Goal: Check status: Check status

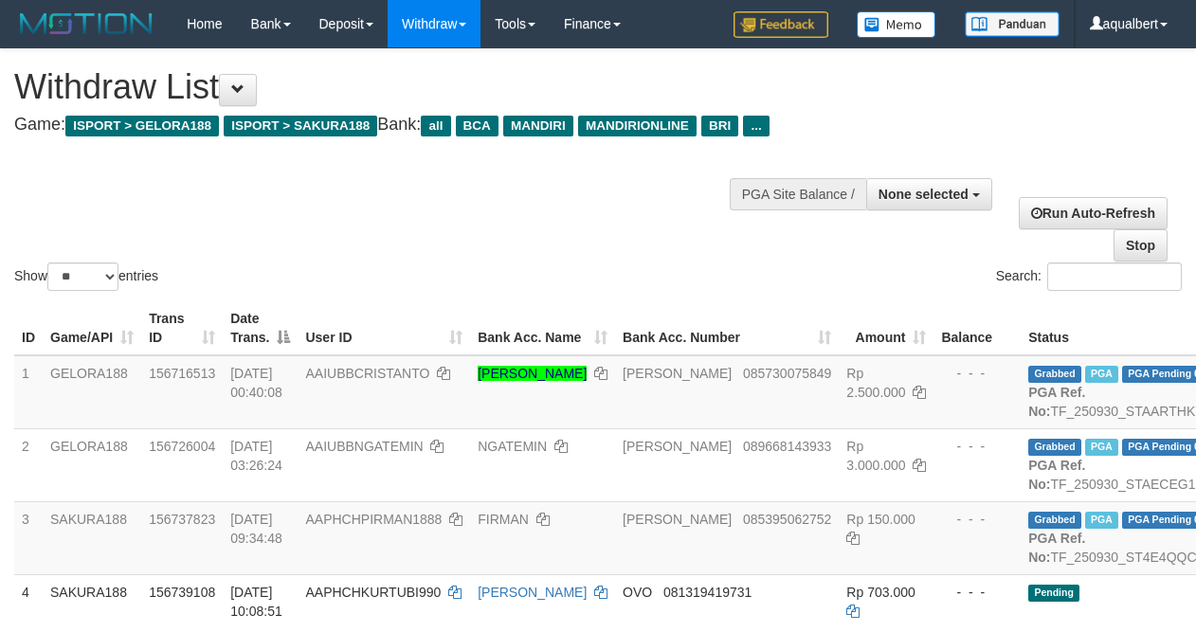
select select
select select "**"
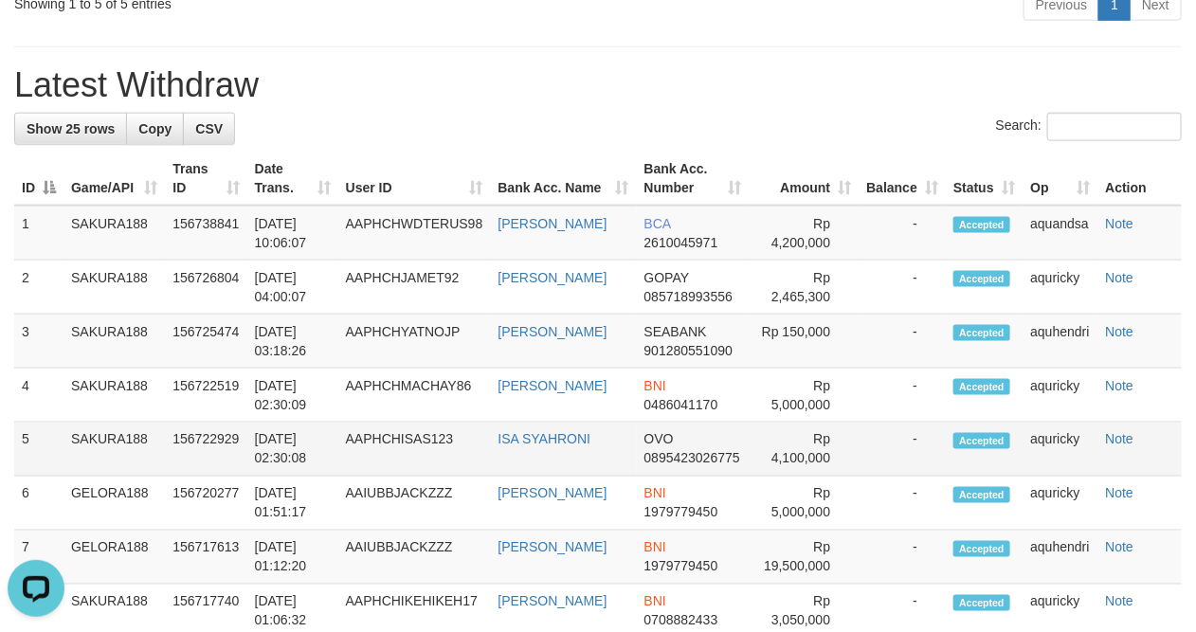
click at [955, 477] on td "Accepted" at bounding box center [984, 450] width 77 height 54
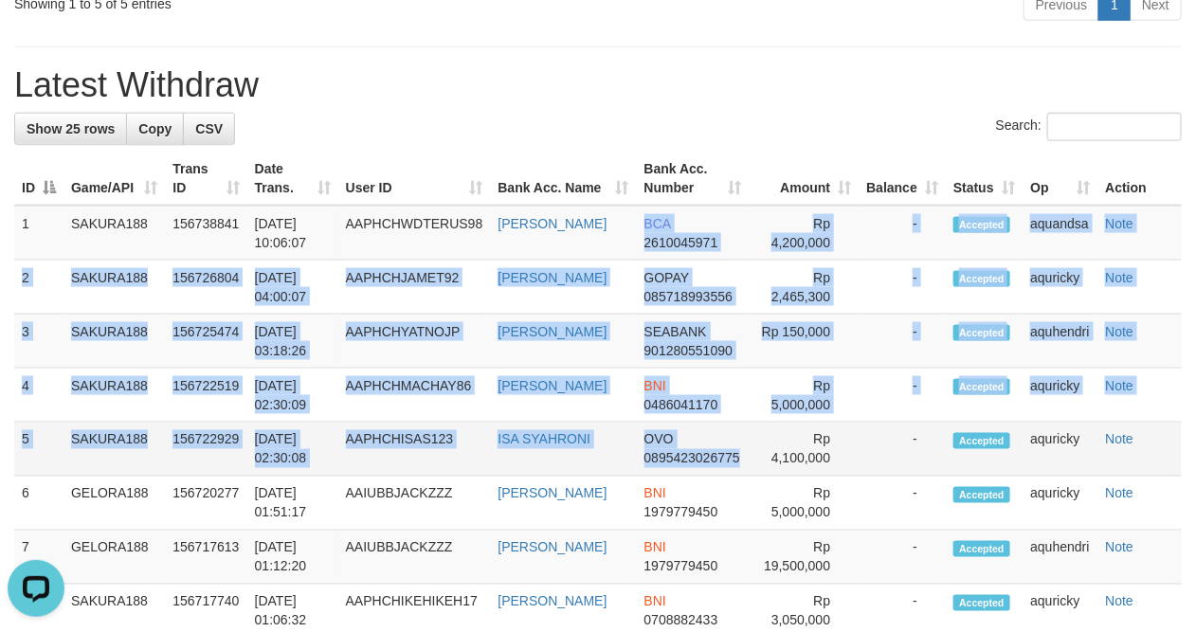
drag, startPoint x: 608, startPoint y: 210, endPoint x: 640, endPoint y: 512, distance: 304.2
click at [640, 512] on table "ID Game/API Trans ID Date Trans. User ID Bank Acc. Name Bank Acc. Number Amount…" at bounding box center [598, 476] width 1168 height 648
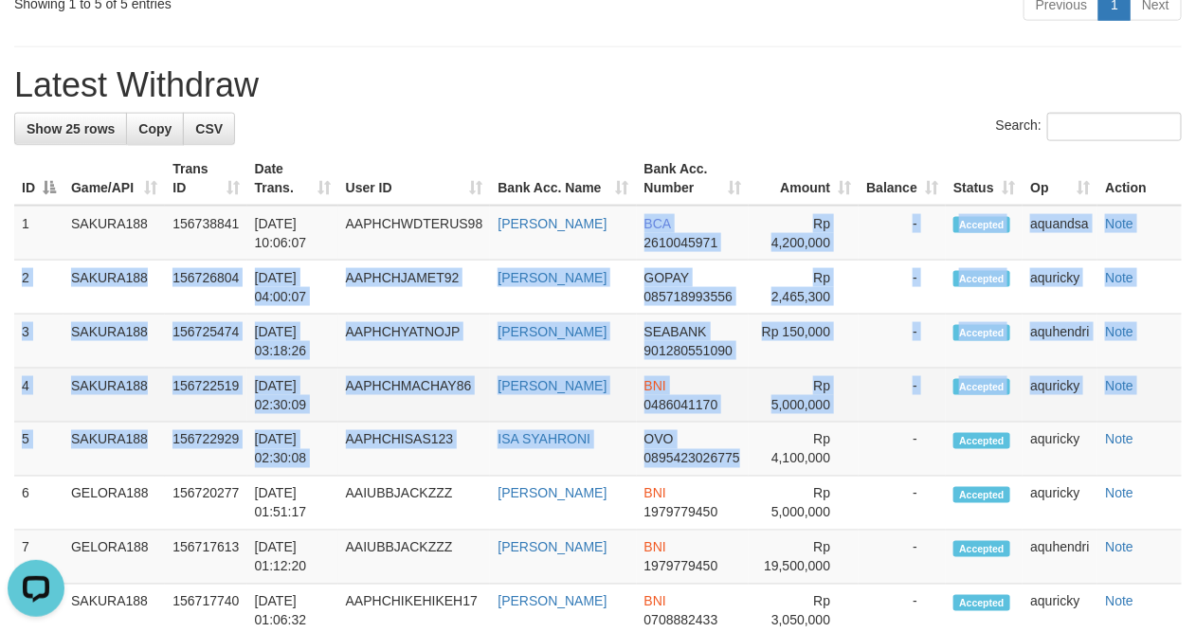
click at [645, 423] on td "BNI 0486041170" at bounding box center [693, 396] width 113 height 54
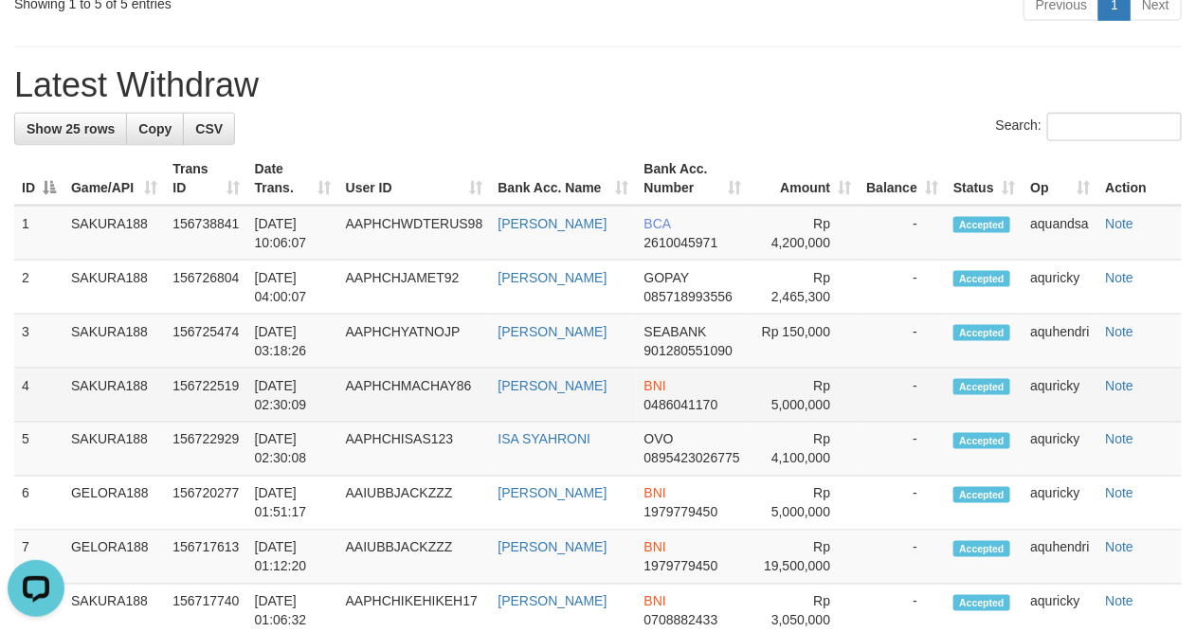
click at [645, 412] on span "0486041170" at bounding box center [682, 404] width 74 height 15
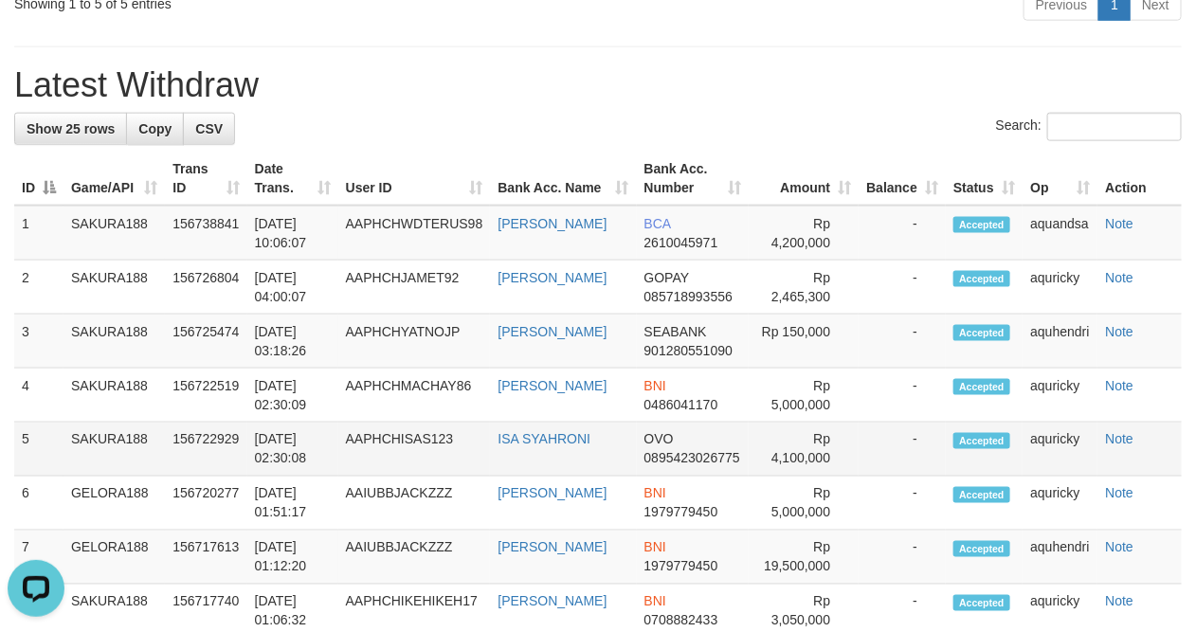
drag, startPoint x: 645, startPoint y: 463, endPoint x: 659, endPoint y: 485, distance: 26.8
click at [659, 485] on tbody "1 SAKURA188 156738841 [DATE] 10:06:07 AAPHCHWDTERUS98 [PERSON_NAME] BCA 2610045…" at bounding box center [598, 476] width 1168 height 541
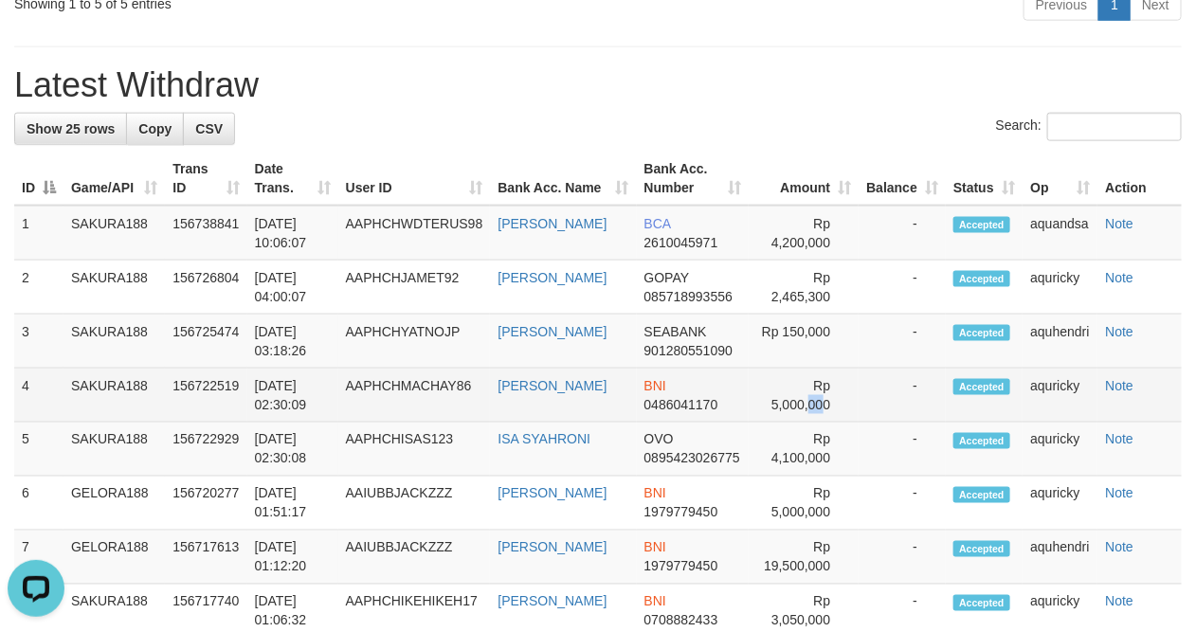
click at [777, 423] on td "Rp 5,000,000" at bounding box center [804, 396] width 110 height 54
drag, startPoint x: 792, startPoint y: 467, endPoint x: 815, endPoint y: 474, distance: 24.6
click at [813, 423] on td "Rp 5,000,000" at bounding box center [804, 396] width 110 height 54
click at [831, 423] on td "Rp 5,000,000" at bounding box center [804, 396] width 110 height 54
drag, startPoint x: 839, startPoint y: 465, endPoint x: 761, endPoint y: 466, distance: 77.7
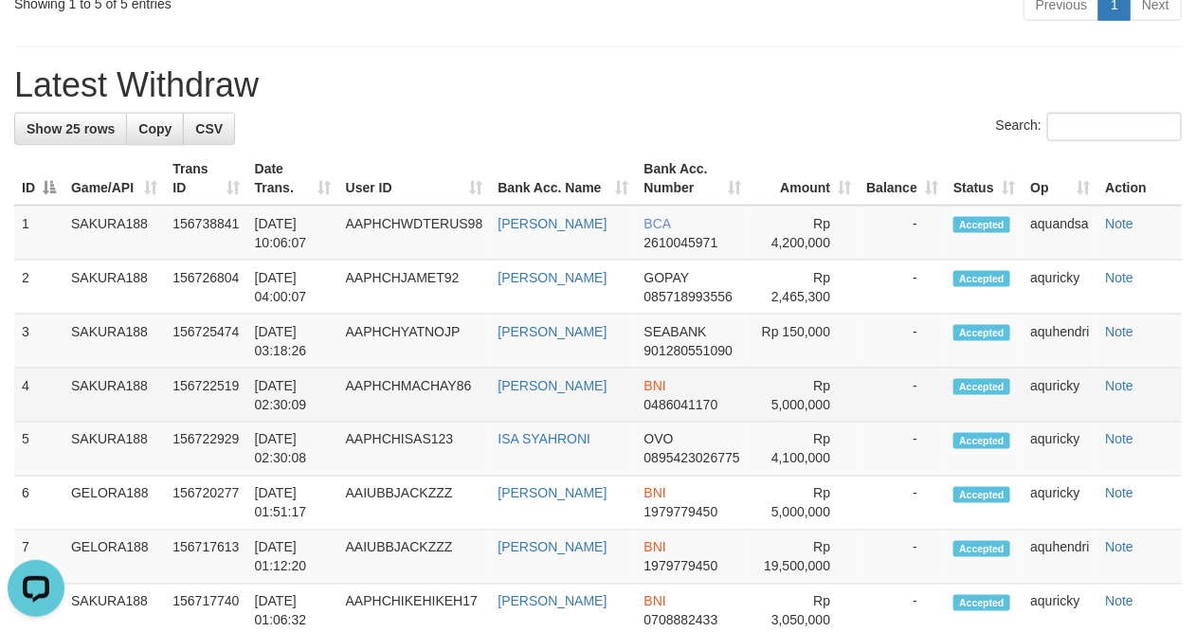
click at [761, 423] on td "Rp 5,000,000" at bounding box center [804, 396] width 110 height 54
drag, startPoint x: 769, startPoint y: 466, endPoint x: 826, endPoint y: 469, distance: 57.0
click at [826, 423] on td "Rp 5,000,000" at bounding box center [804, 396] width 110 height 54
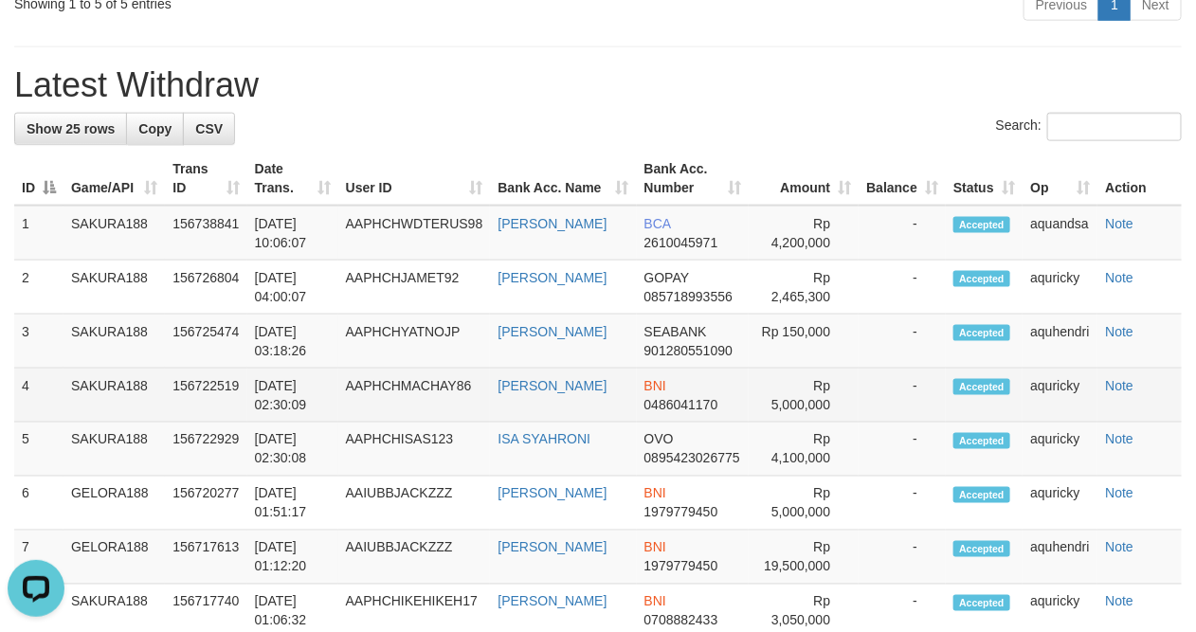
drag, startPoint x: 831, startPoint y: 465, endPoint x: 764, endPoint y: 466, distance: 67.3
click at [764, 423] on td "Rp 5,000,000" at bounding box center [804, 396] width 110 height 54
drag, startPoint x: 783, startPoint y: 467, endPoint x: 802, endPoint y: 470, distance: 19.2
click at [784, 423] on td "Rp 5,000,000" at bounding box center [804, 396] width 110 height 54
drag, startPoint x: 809, startPoint y: 442, endPoint x: 832, endPoint y: 462, distance: 31.0
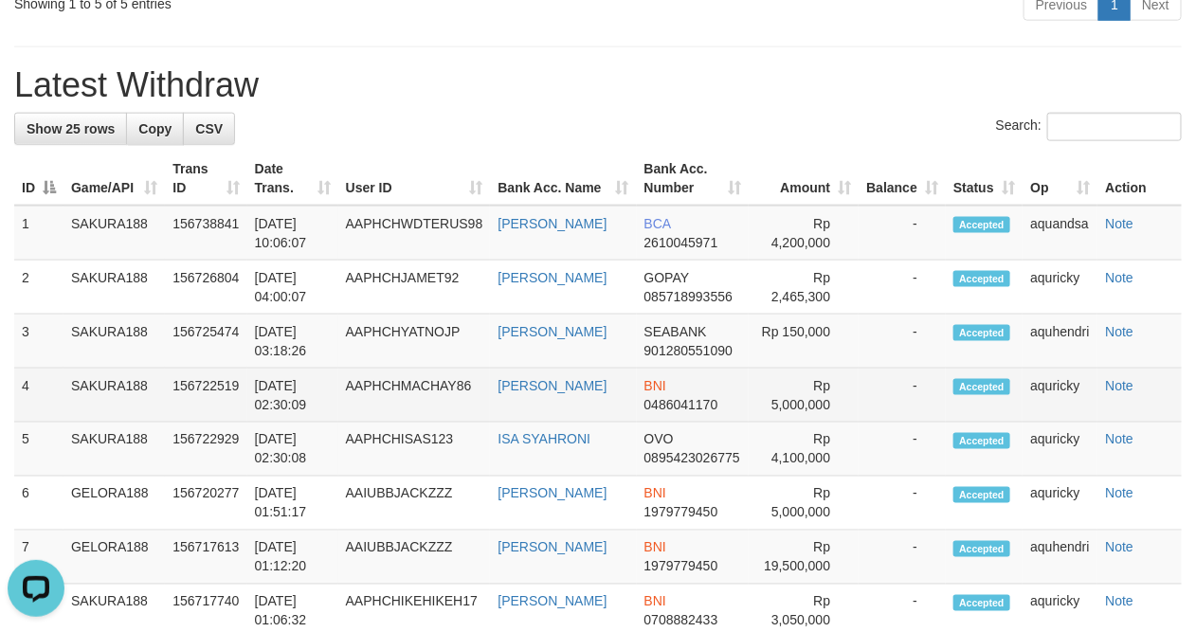
click at [832, 423] on td "Rp 5,000,000" at bounding box center [804, 396] width 110 height 54
drag, startPoint x: 827, startPoint y: 466, endPoint x: 778, endPoint y: 456, distance: 49.3
click at [780, 423] on td "Rp 5,000,000" at bounding box center [804, 396] width 110 height 54
click at [777, 423] on td "Rp 5,000,000" at bounding box center [804, 396] width 110 height 54
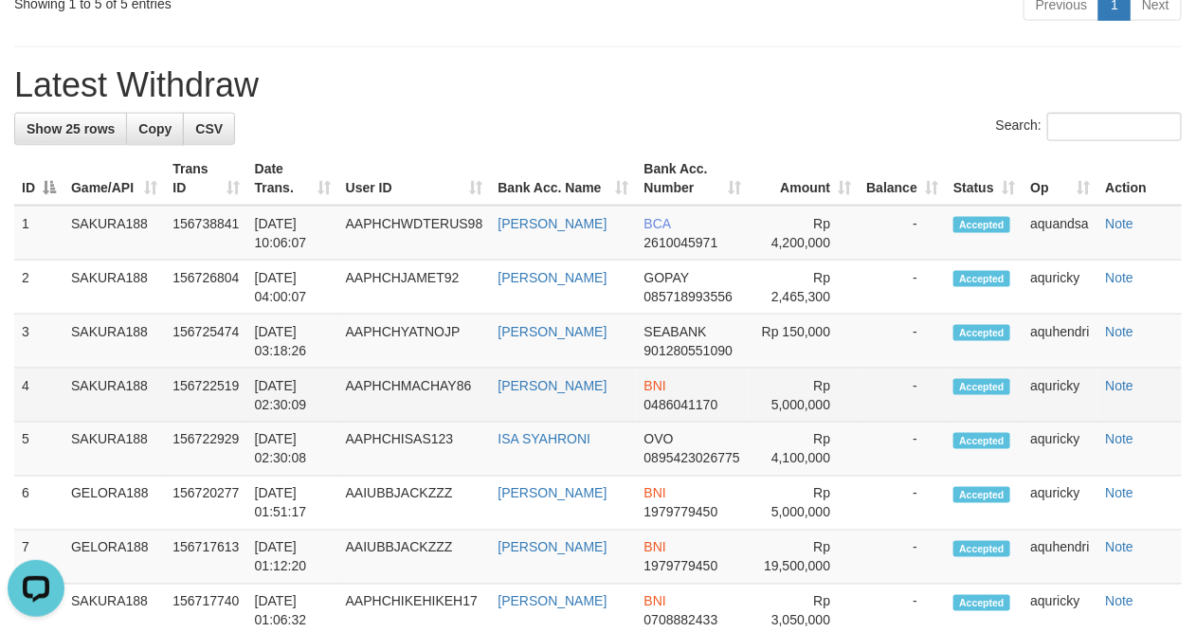
click at [804, 423] on td "Rp 5,000,000" at bounding box center [804, 396] width 110 height 54
drag, startPoint x: 807, startPoint y: 443, endPoint x: 831, endPoint y: 474, distance: 39.3
click at [831, 423] on td "Rp 5,000,000" at bounding box center [804, 396] width 110 height 54
drag, startPoint x: 837, startPoint y: 466, endPoint x: 794, endPoint y: 450, distance: 45.3
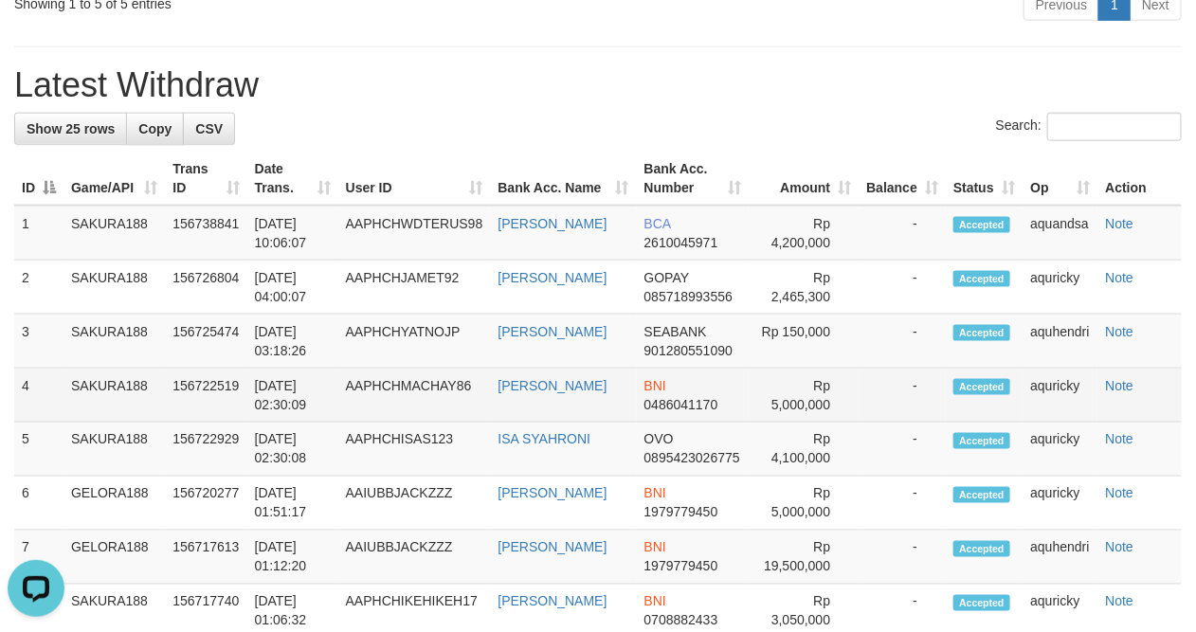
click at [794, 423] on td "Rp 5,000,000" at bounding box center [804, 396] width 110 height 54
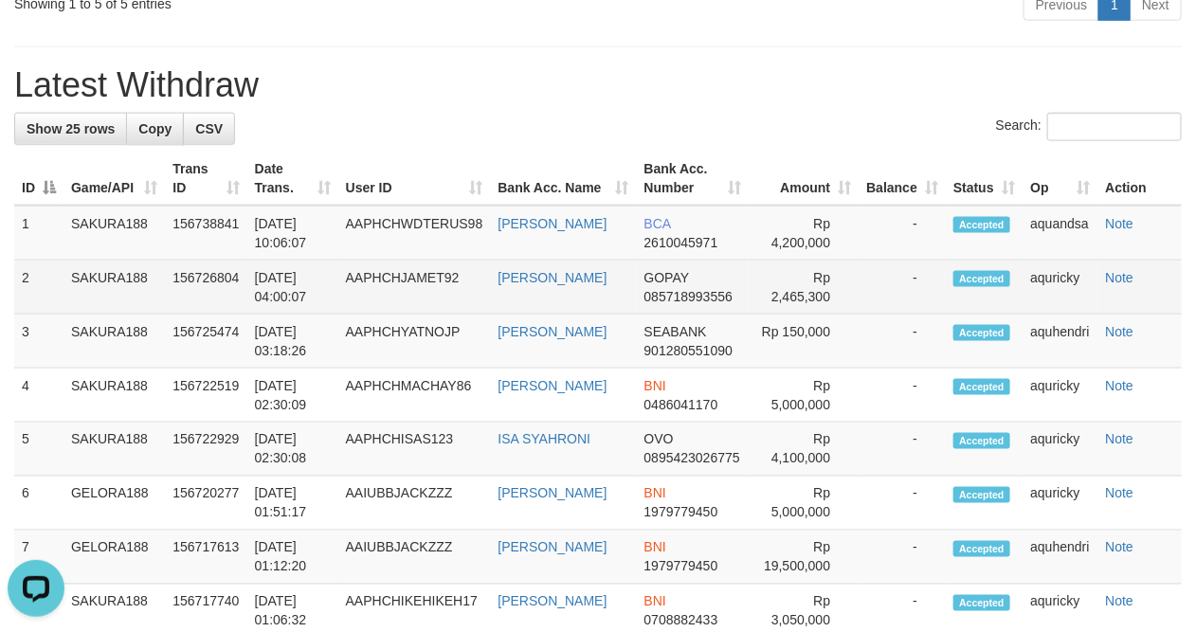
click at [1102, 315] on td "Note" at bounding box center [1140, 288] width 84 height 54
